Goal: Find specific page/section: Find specific page/section

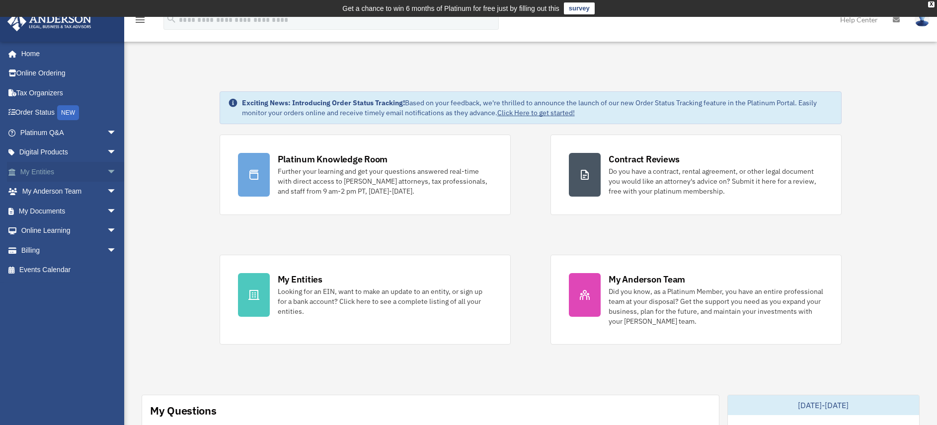
click at [71, 173] on link "My Entities arrow_drop_down" at bounding box center [69, 172] width 125 height 20
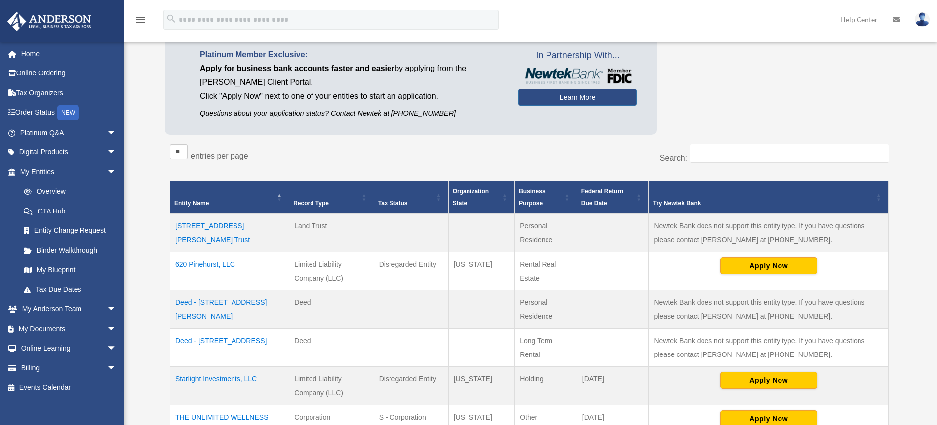
scroll to position [108, 0]
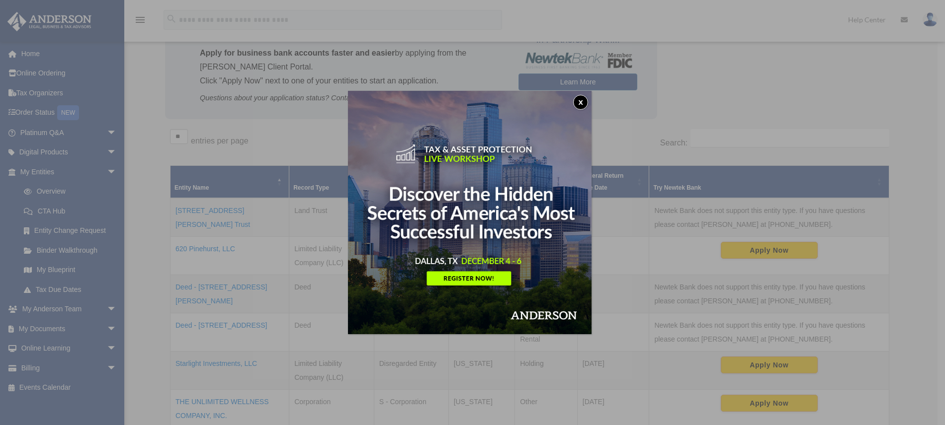
click at [583, 101] on button "x" at bounding box center [580, 102] width 15 height 15
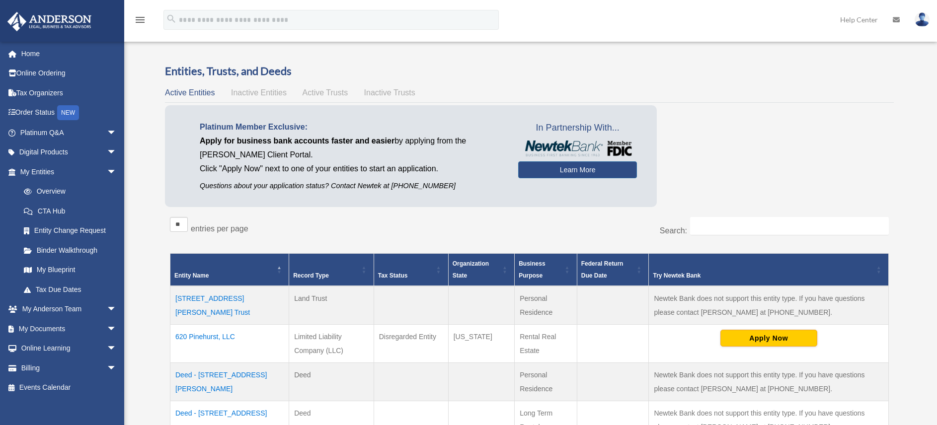
scroll to position [0, 0]
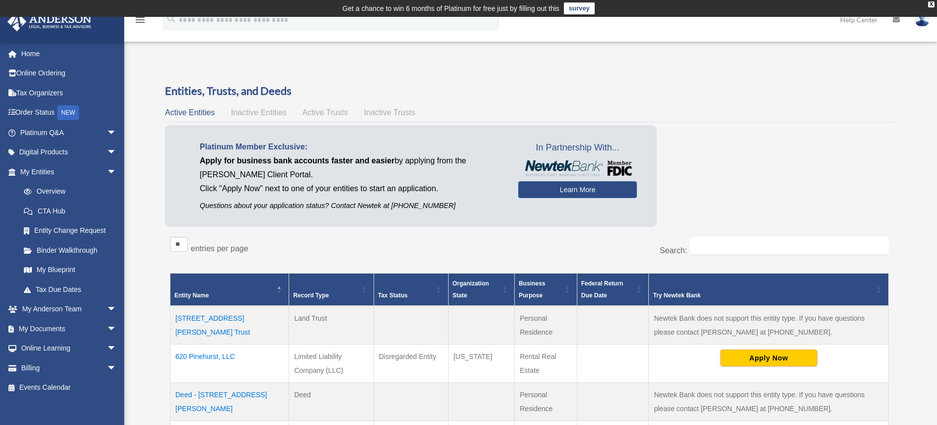
click at [264, 114] on span "Inactive Entities" at bounding box center [259, 112] width 56 height 8
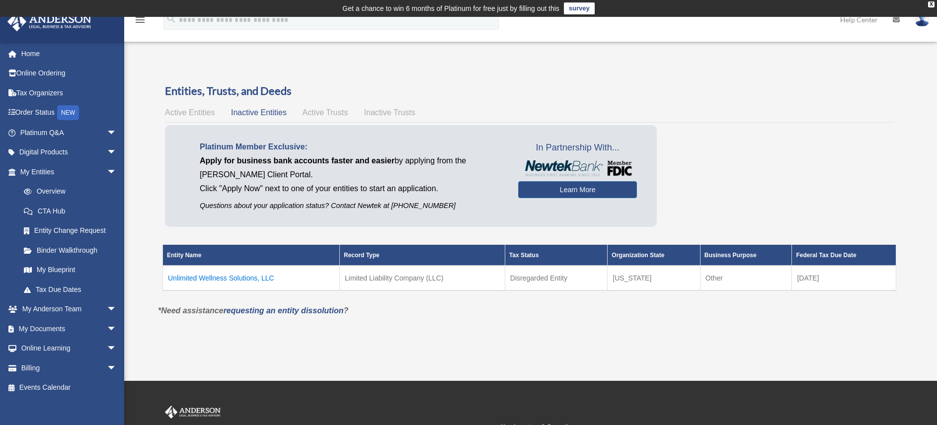
click at [329, 111] on span "Active Trusts" at bounding box center [326, 112] width 46 height 8
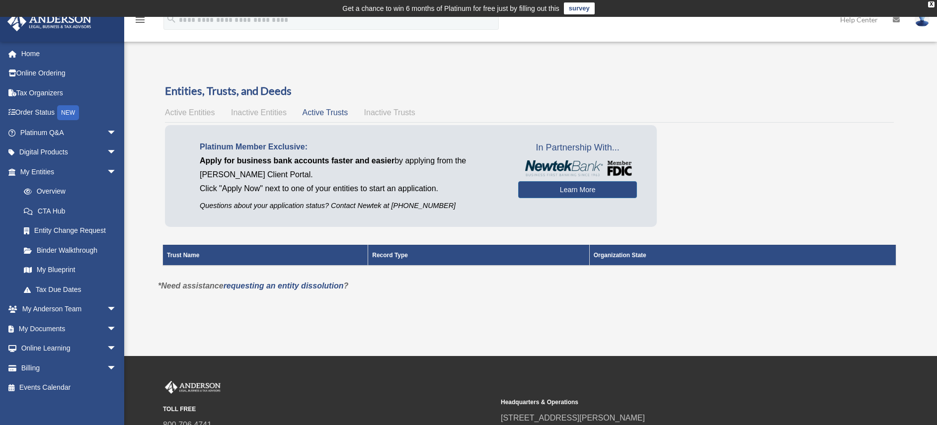
click at [371, 110] on span "Inactive Trusts" at bounding box center [389, 112] width 51 height 8
click at [197, 116] on span "Active Entities" at bounding box center [190, 112] width 50 height 8
